Goal: Information Seeking & Learning: Learn about a topic

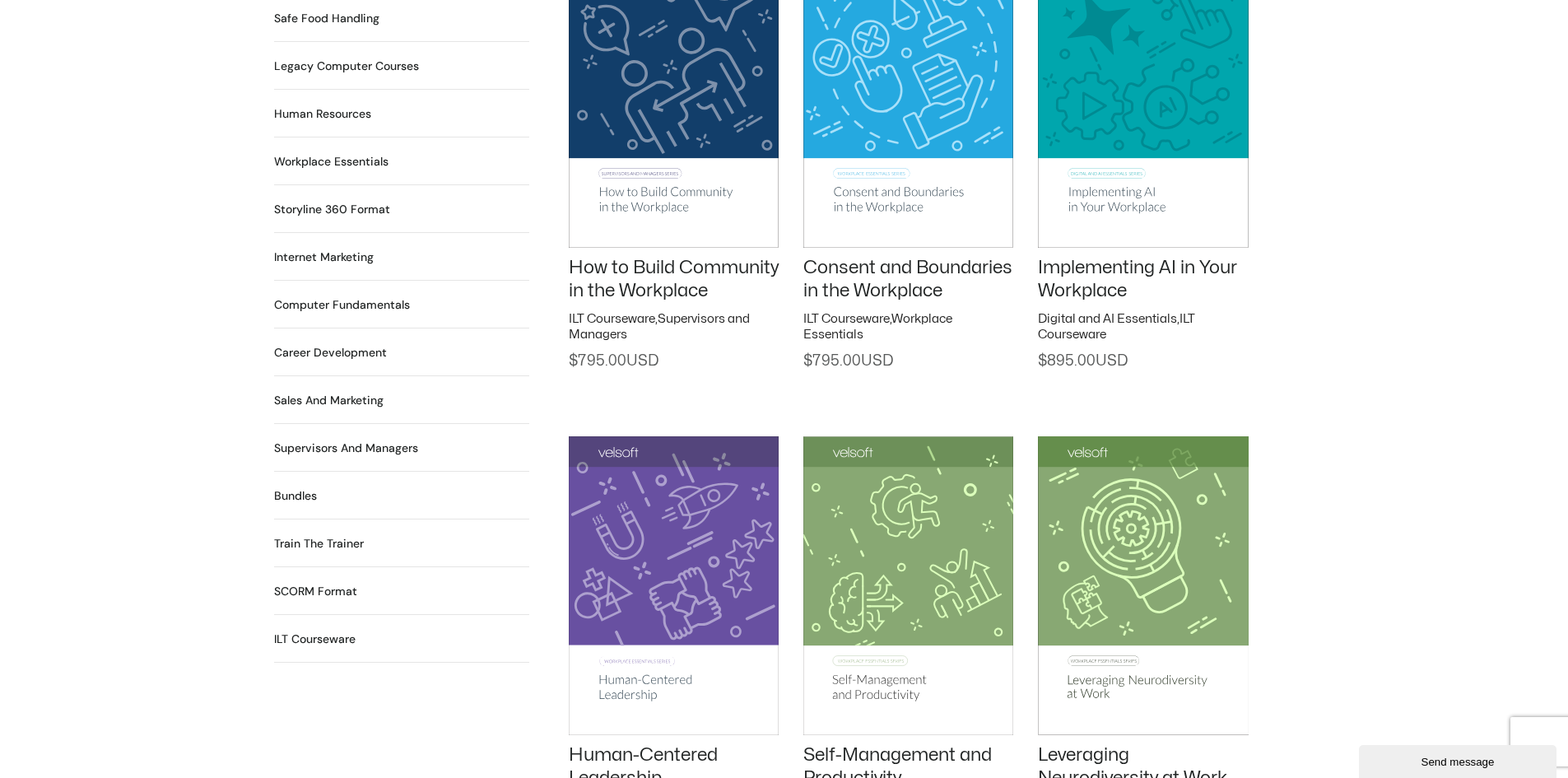
scroll to position [1317, 0]
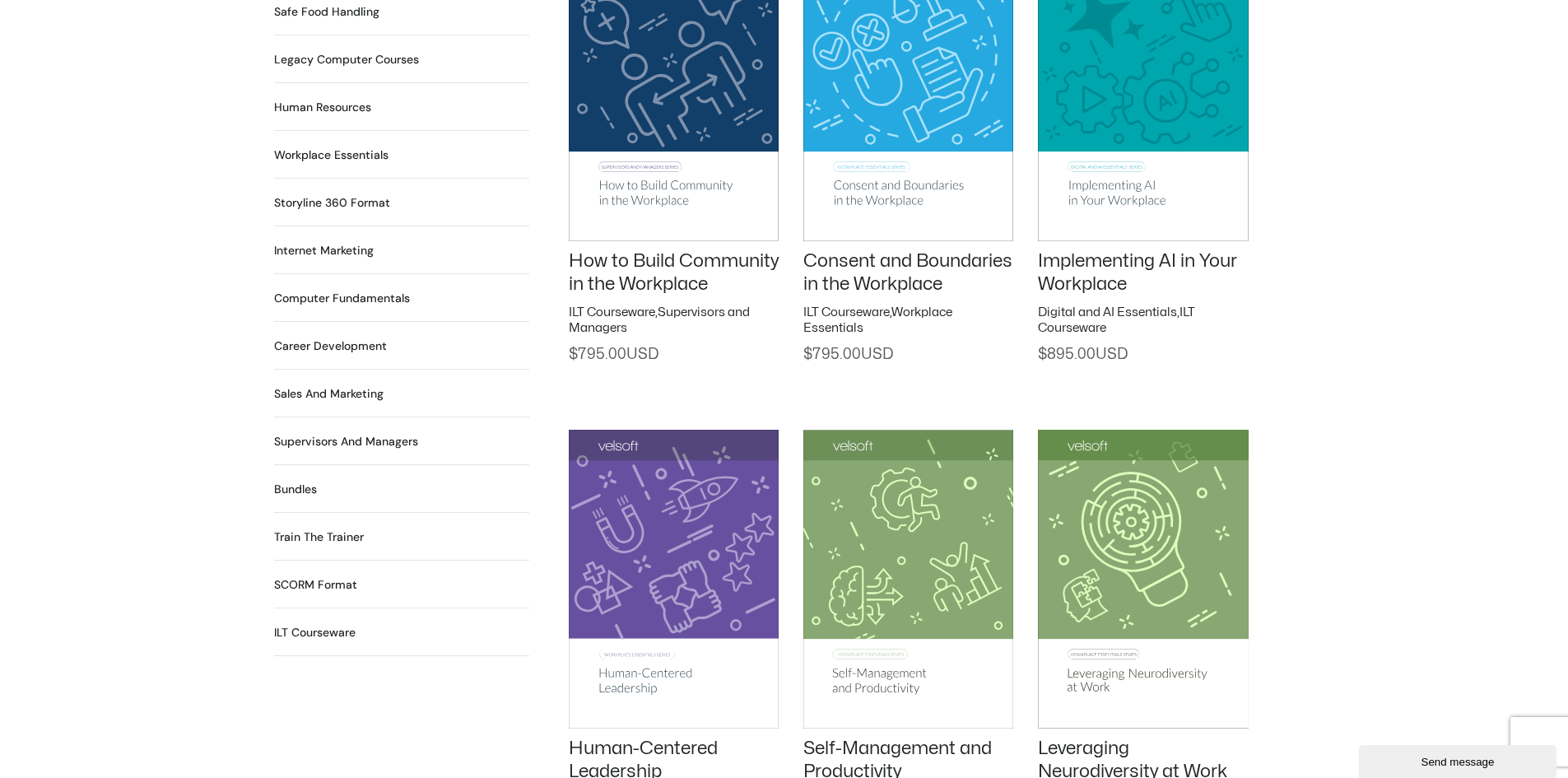
click at [642, 190] on img at bounding box center [673, 91] width 210 height 298
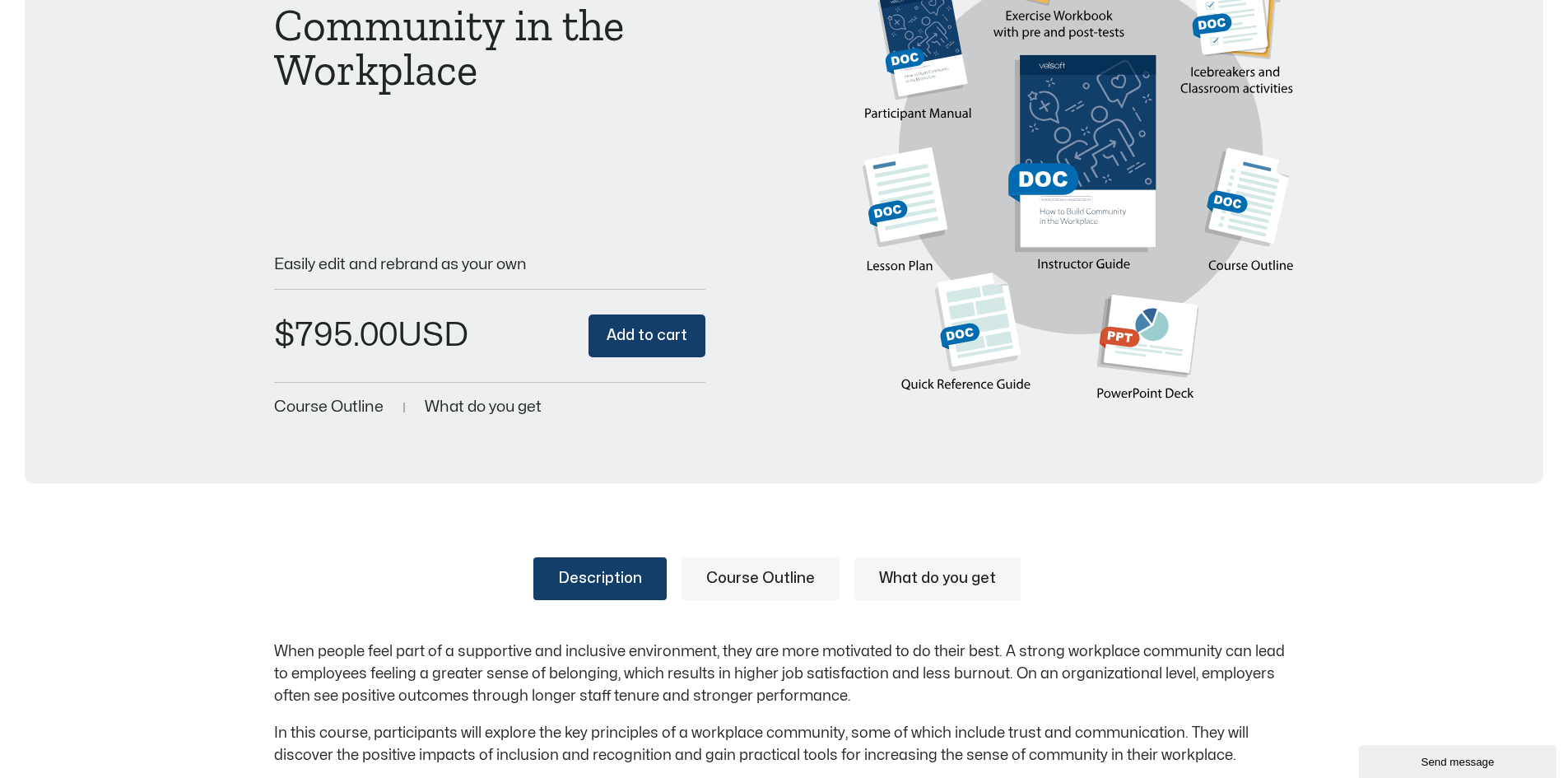
scroll to position [247, 0]
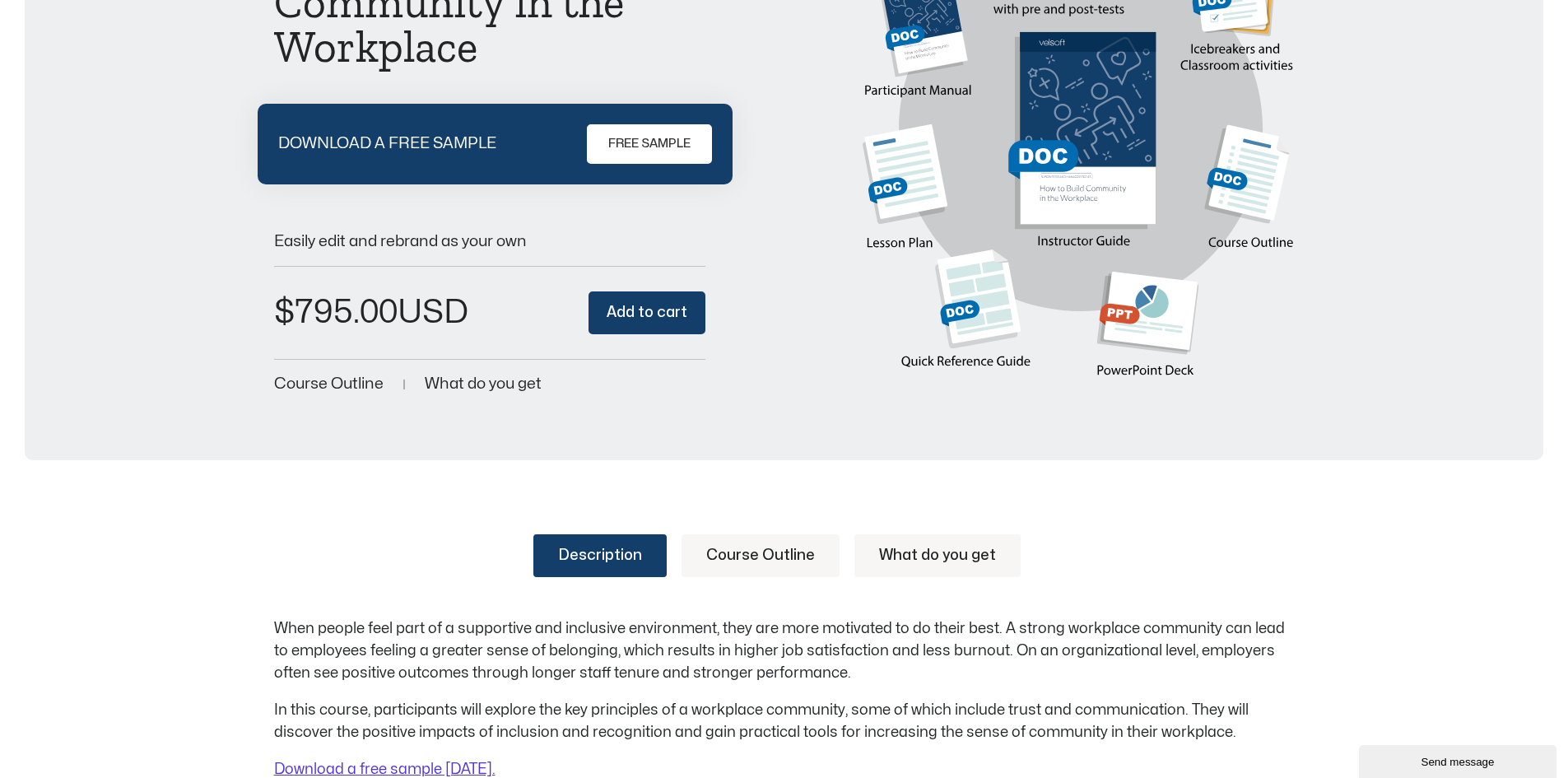
click at [480, 385] on span "What do you get" at bounding box center [483, 384] width 117 height 16
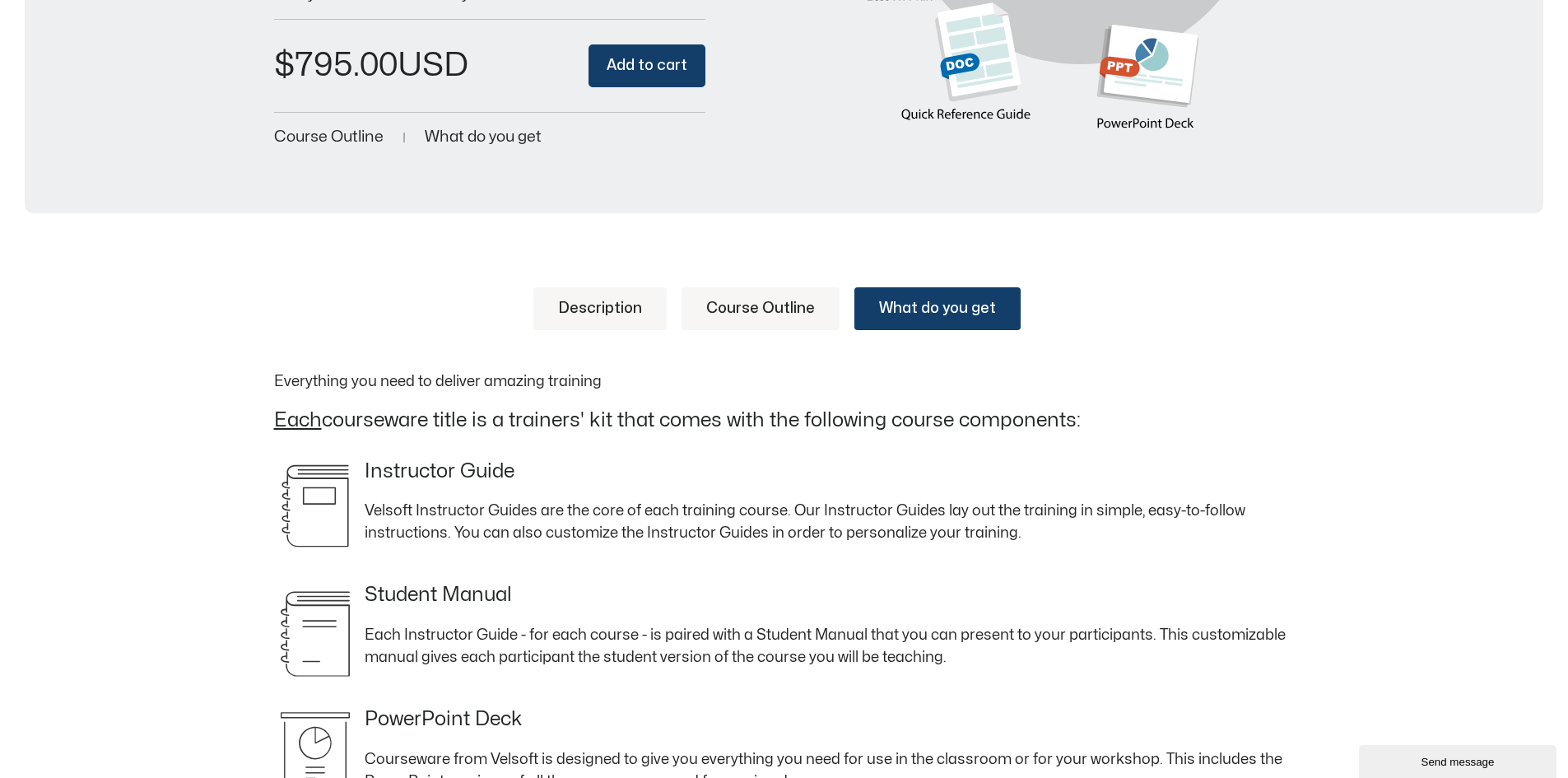
scroll to position [0, 0]
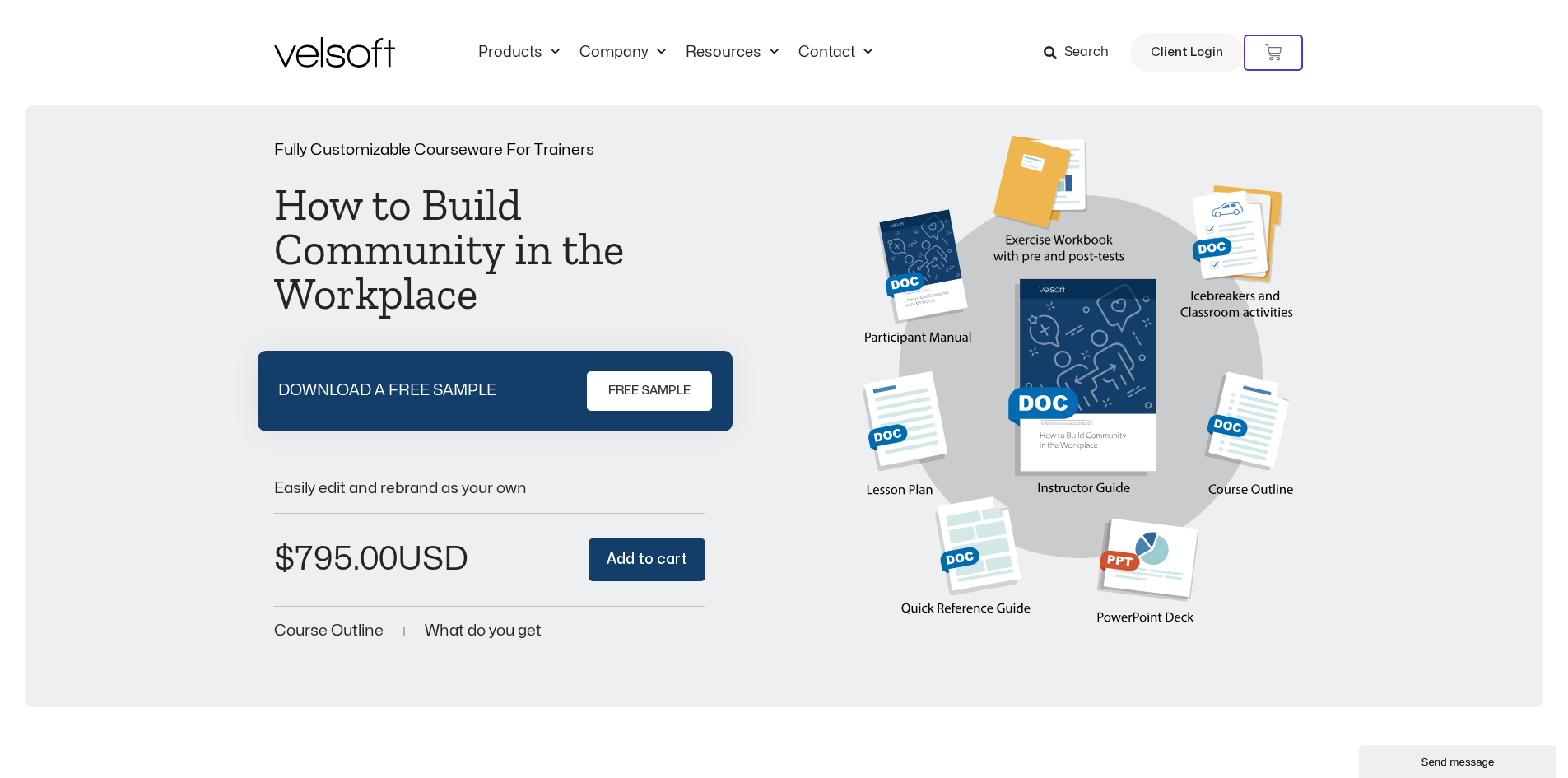
click at [745, 147] on div "Fully Customizable Courseware For Trainers How to Build Community in the Workpl…" at bounding box center [784, 392] width 1020 height 515
click at [334, 49] on img at bounding box center [335, 52] width 121 height 31
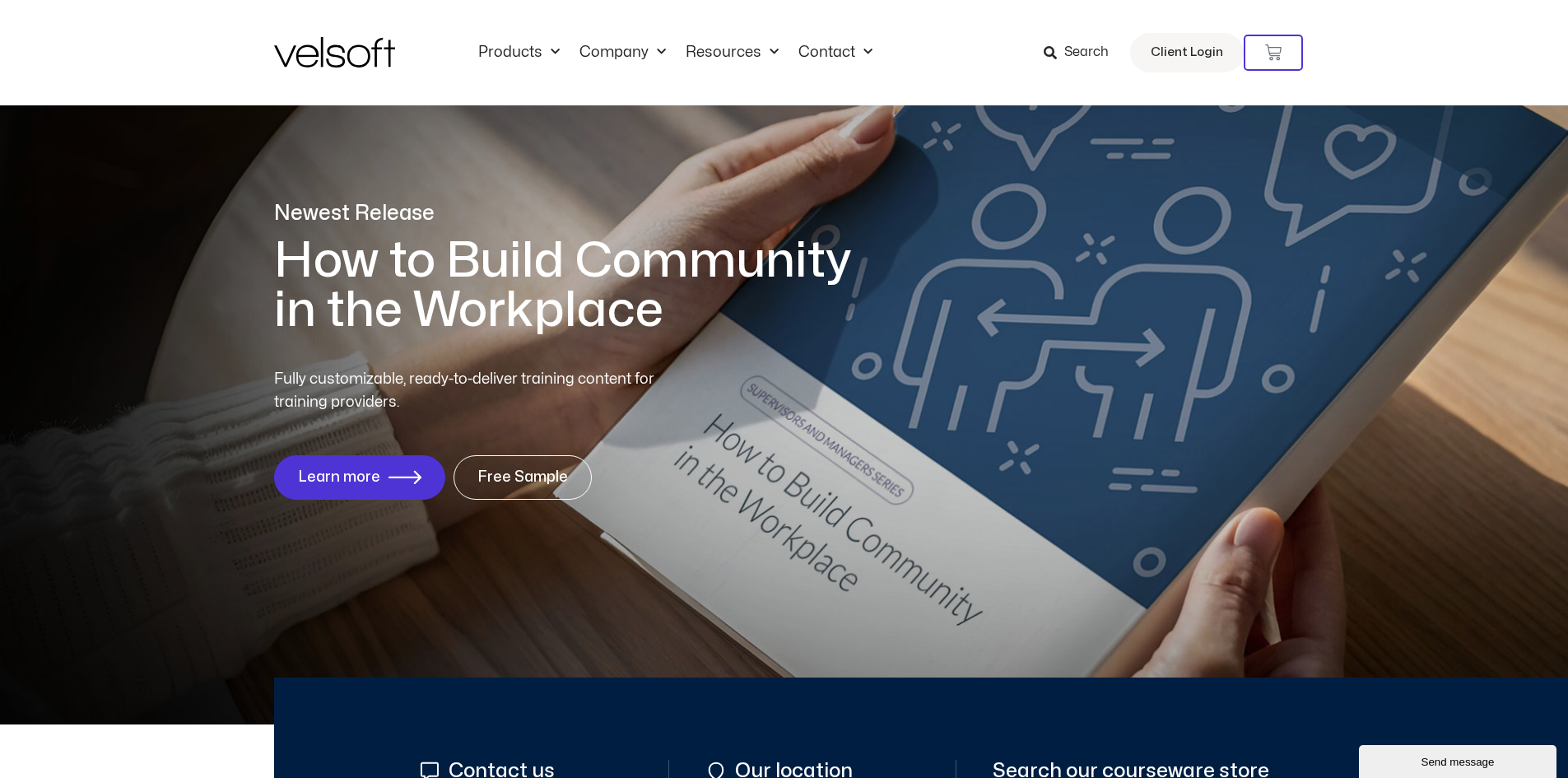
click at [1062, 57] on span "Search" at bounding box center [1076, 53] width 65 height 22
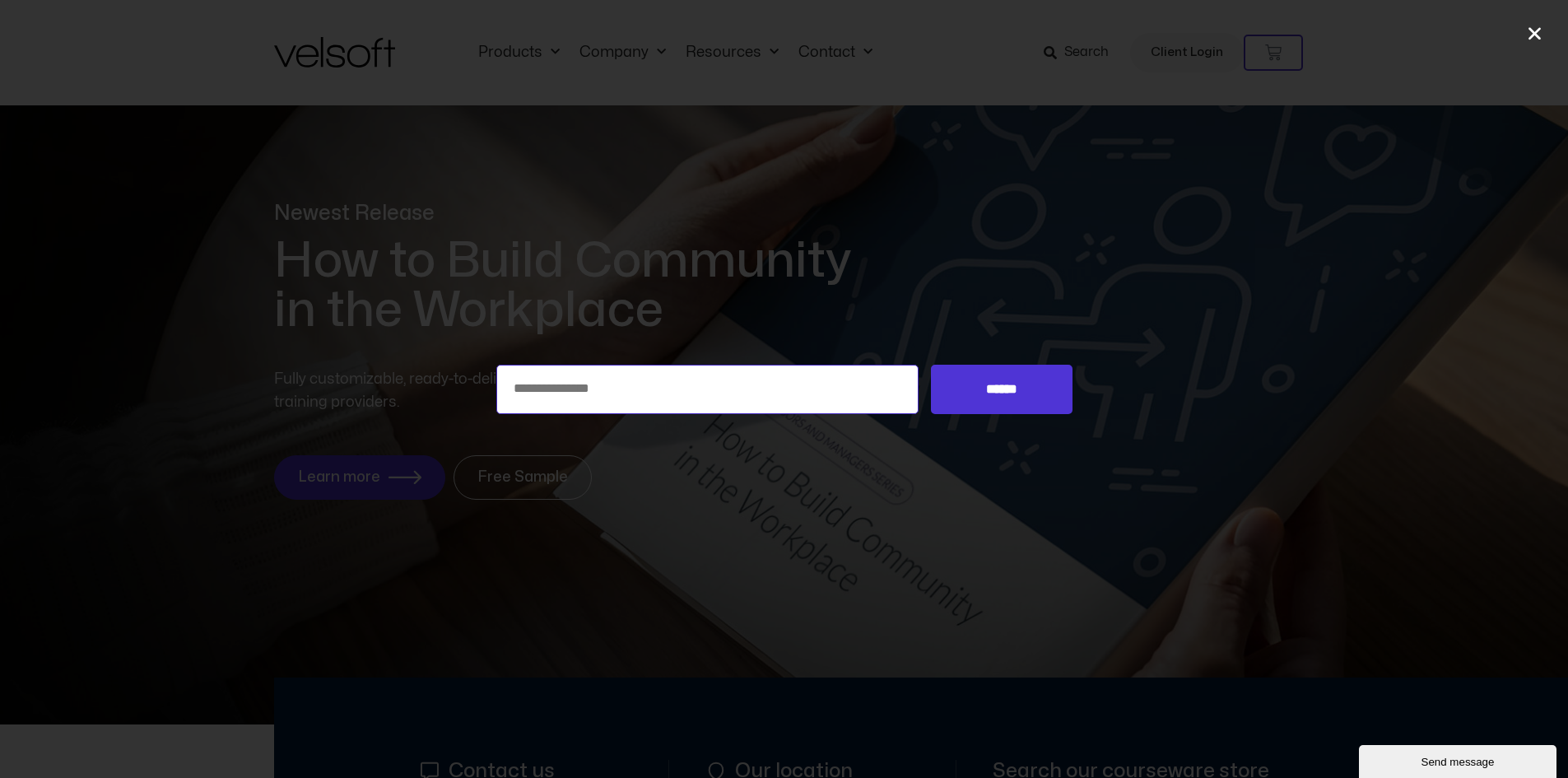
click at [575, 382] on input "Search for:" at bounding box center [707, 389] width 423 height 49
type input "**"
click at [1006, 388] on input "******" at bounding box center [1000, 389] width 140 height 49
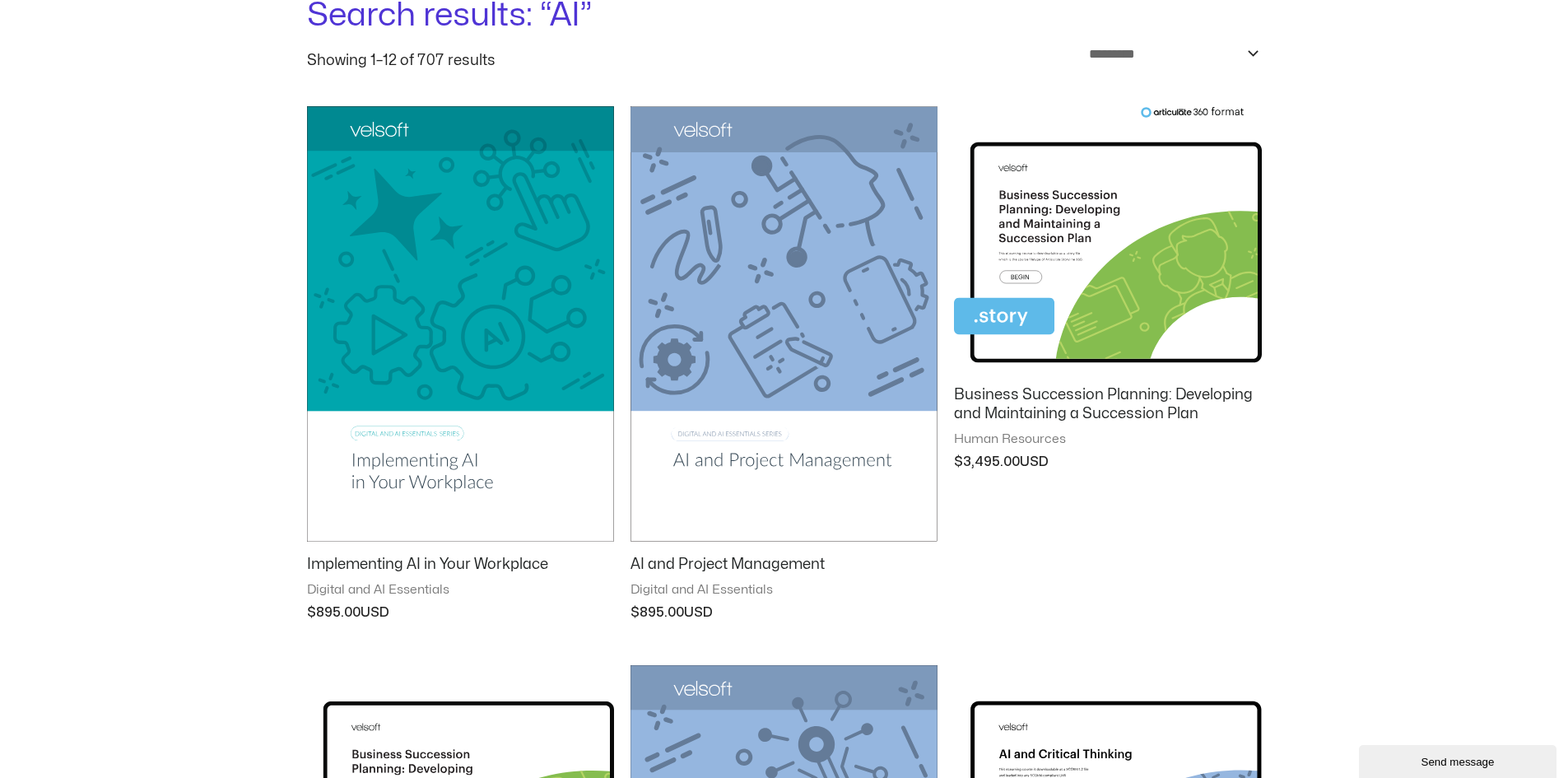
scroll to position [247, 0]
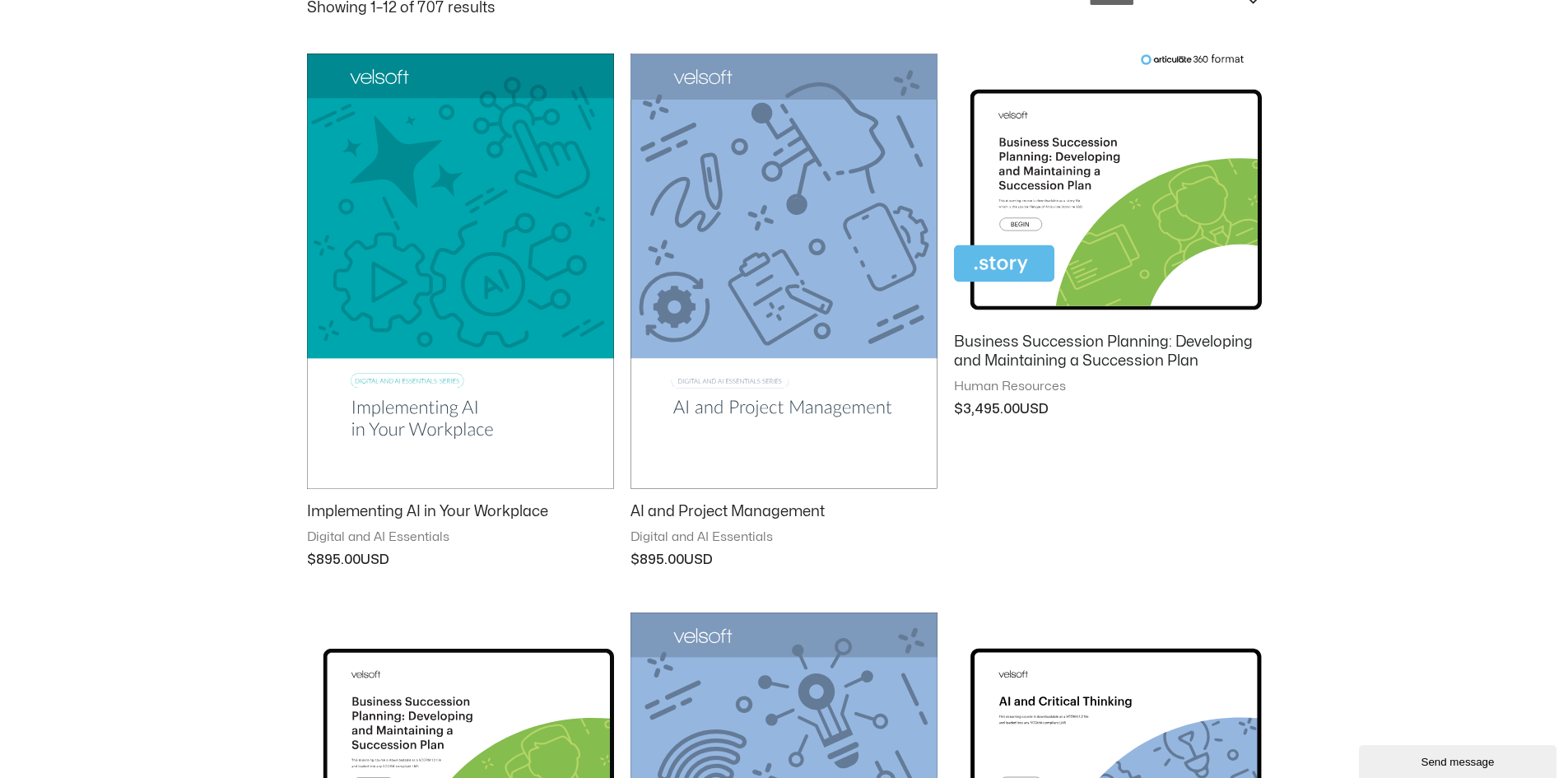
click at [741, 305] on img at bounding box center [784, 271] width 307 height 436
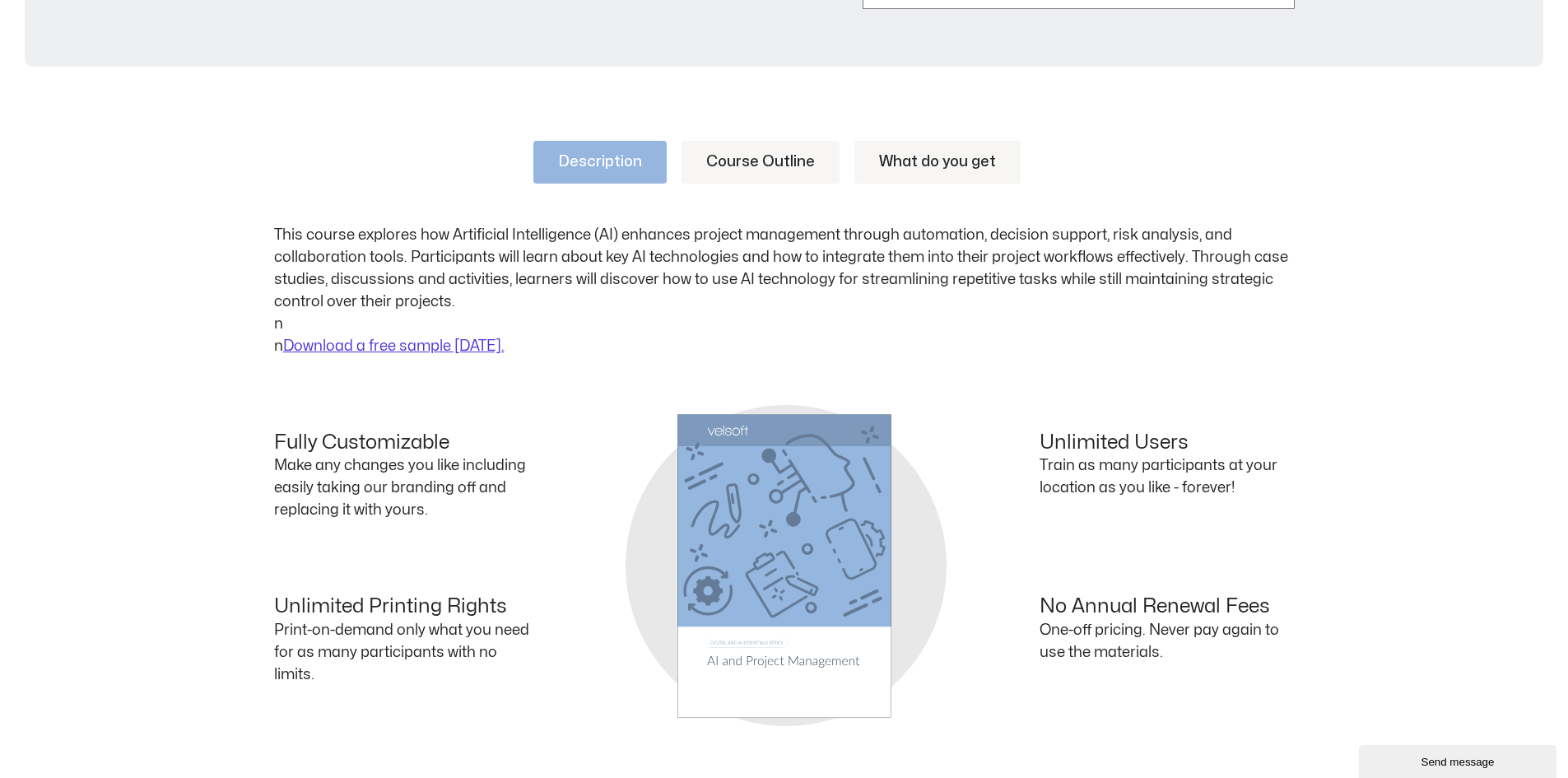
scroll to position [741, 0]
click at [913, 157] on link "What do you get" at bounding box center [937, 160] width 166 height 42
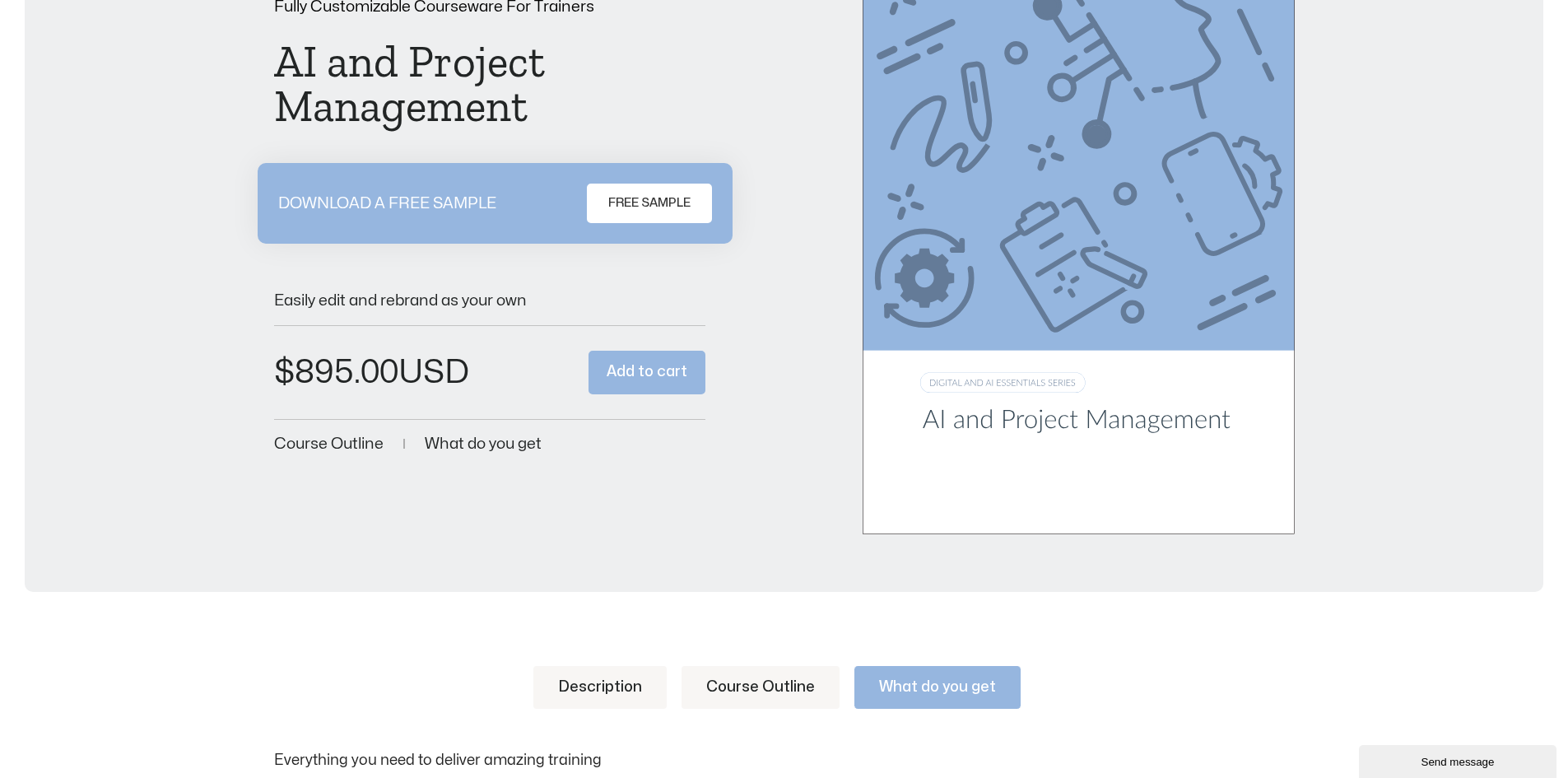
scroll to position [0, 0]
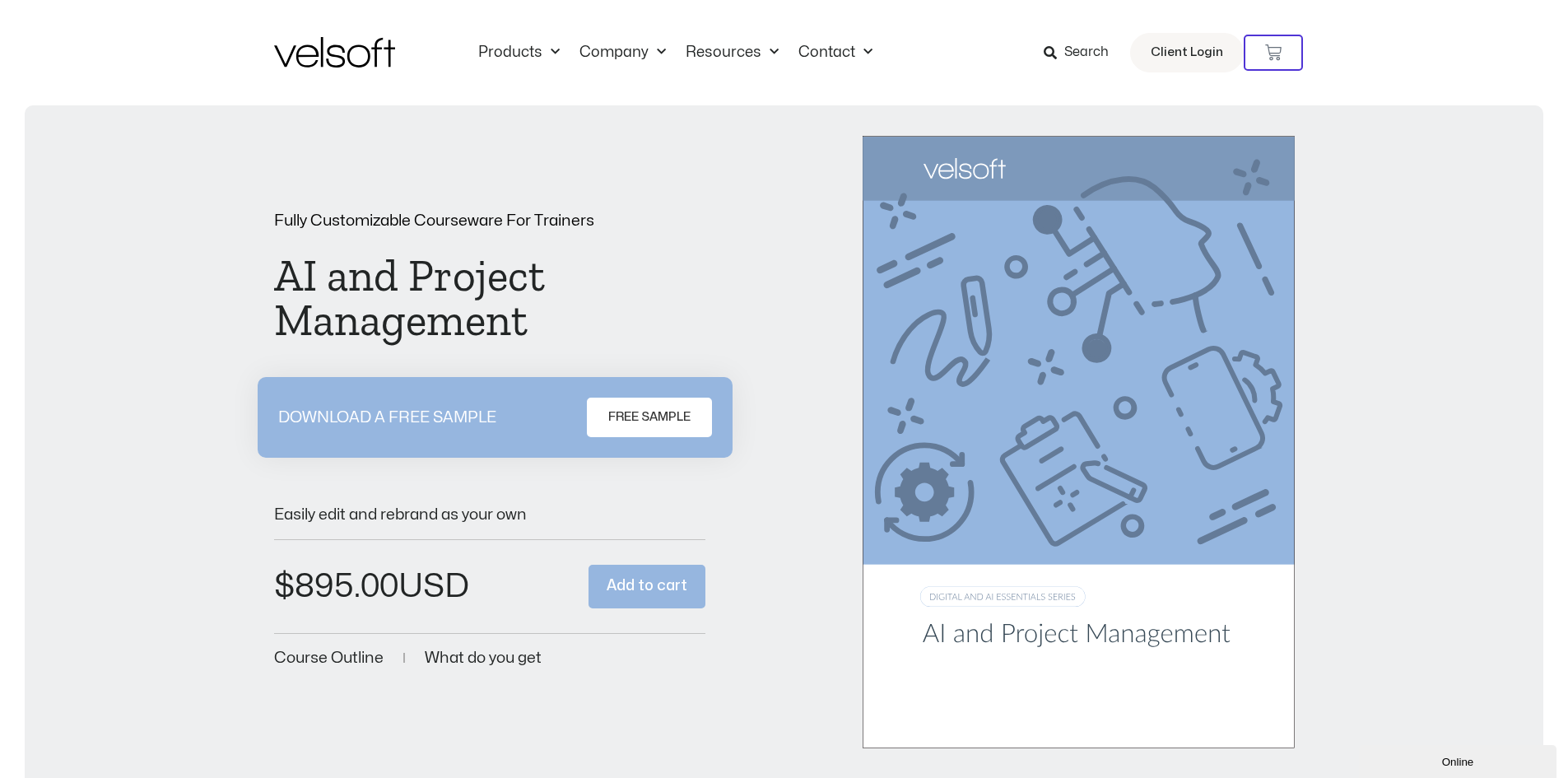
click at [350, 52] on img at bounding box center [335, 52] width 121 height 31
